Goal: Find specific page/section: Find specific page/section

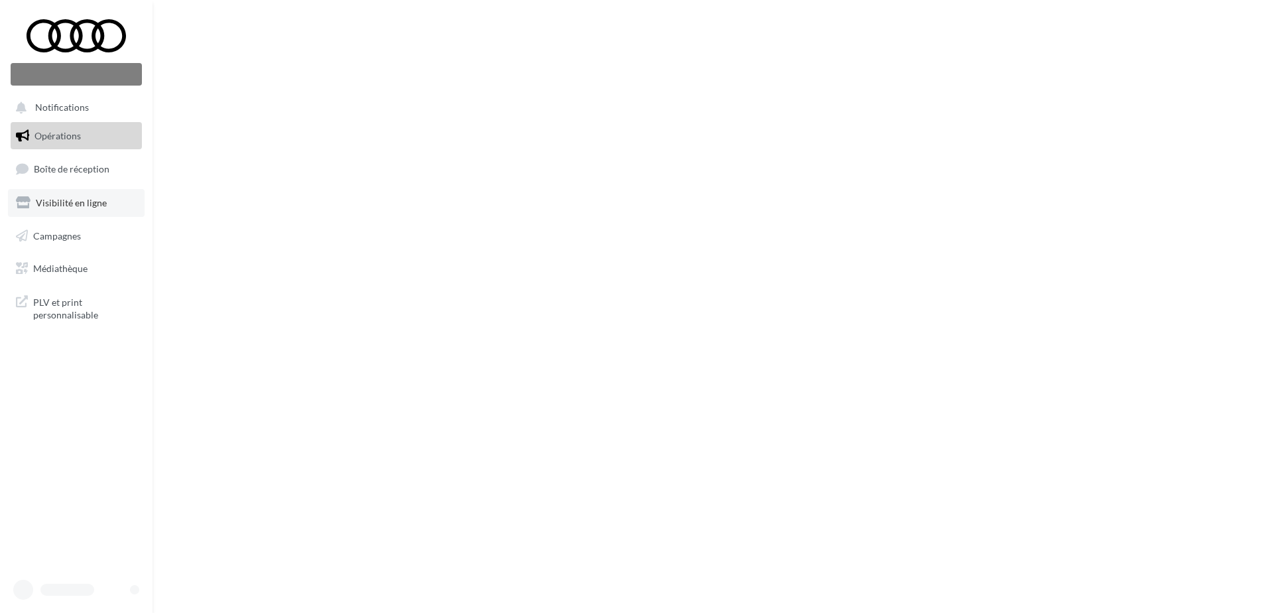
click at [86, 198] on span "Visibilité en ligne" at bounding box center [71, 202] width 71 height 11
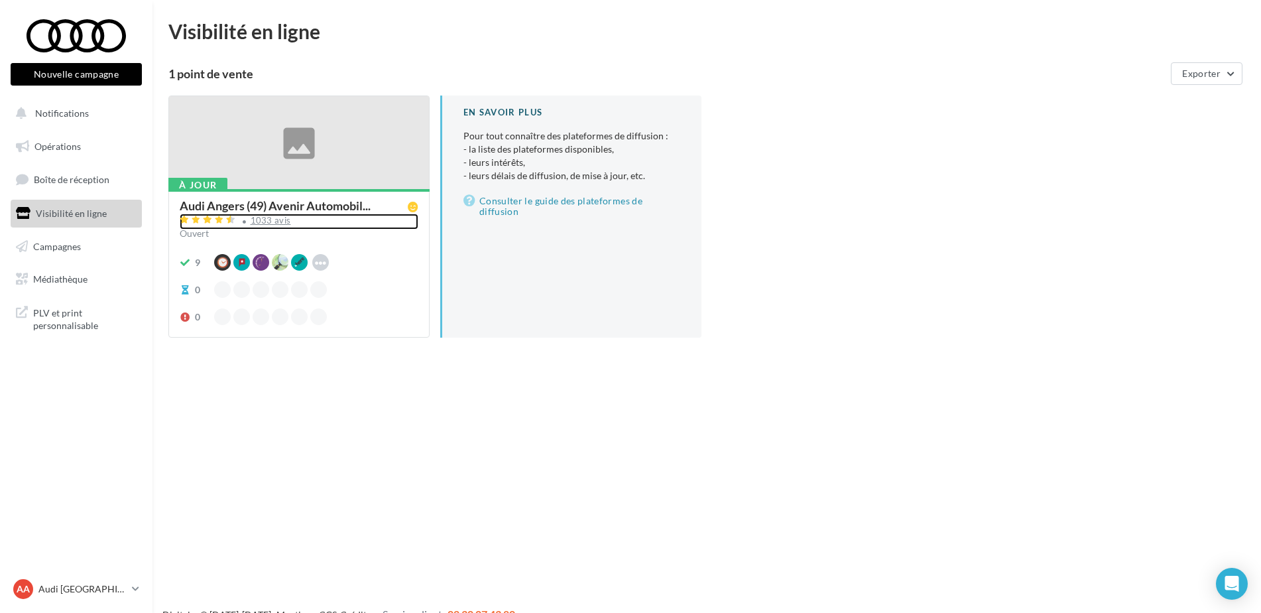
click at [262, 220] on div "1033 avis" at bounding box center [271, 220] width 40 height 9
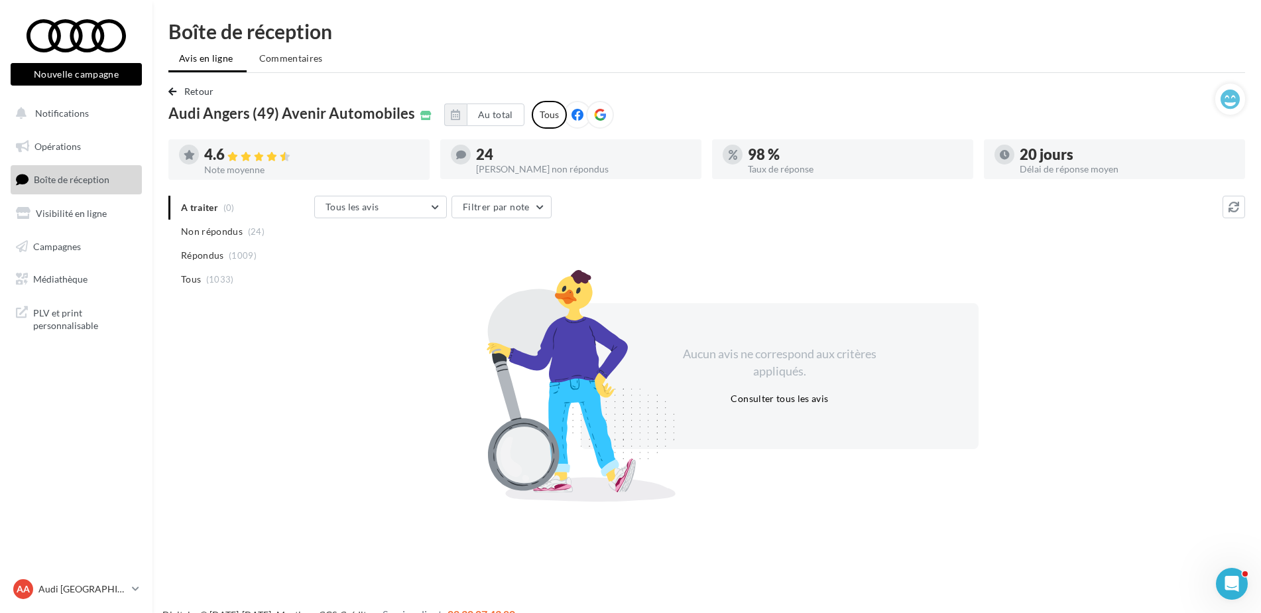
click at [64, 589] on p "Audi [GEOGRAPHIC_DATA]" at bounding box center [82, 588] width 88 height 13
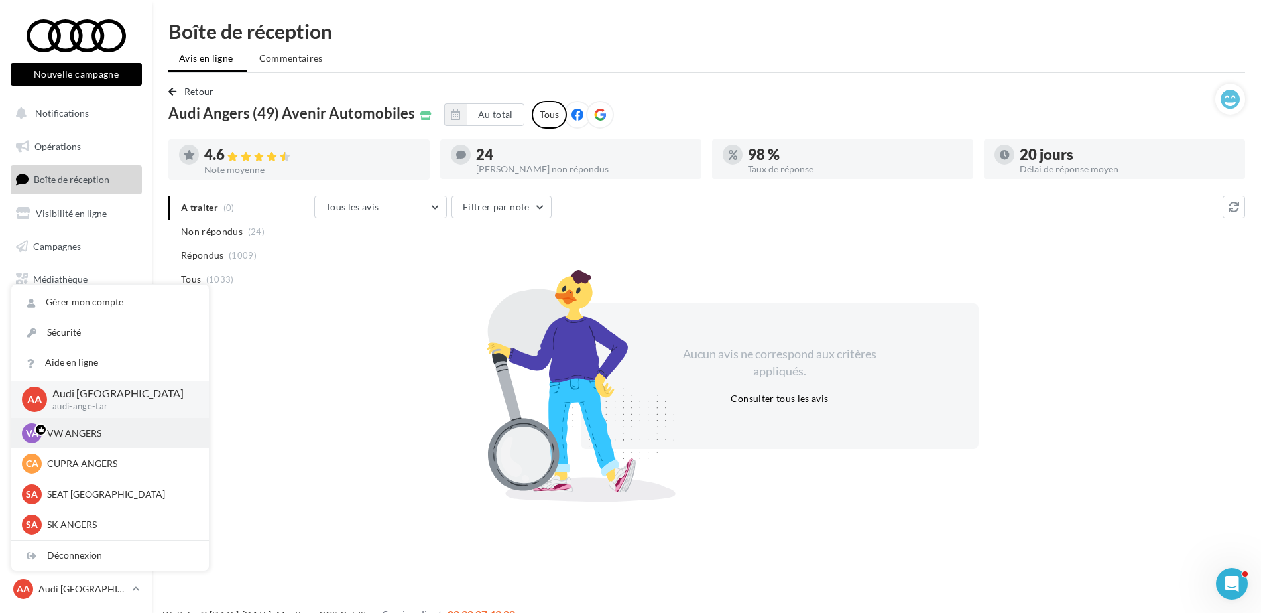
click at [58, 442] on div "VA VW ANGERS vw-ang-tar" at bounding box center [110, 433] width 176 height 20
